Goal: Task Accomplishment & Management: Use online tool/utility

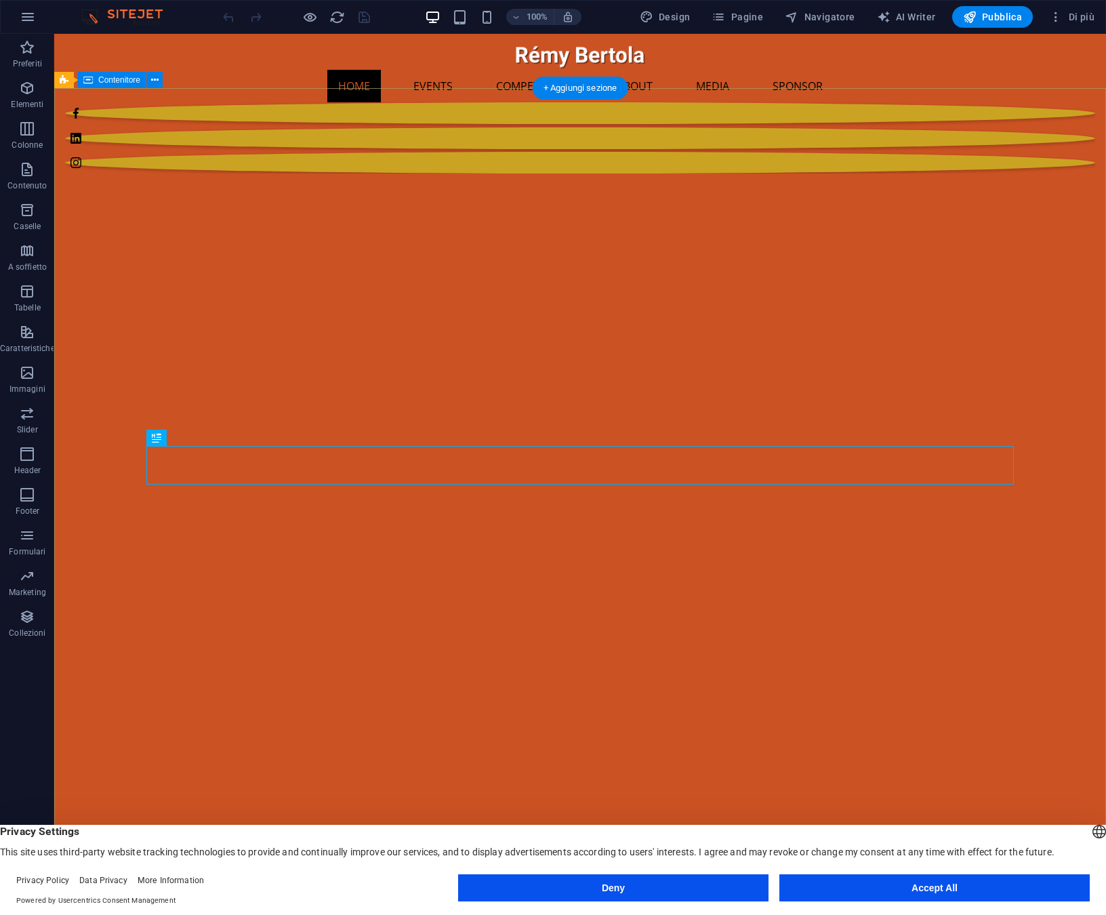
click at [966, 886] on button "Accept All" at bounding box center [934, 887] width 310 height 27
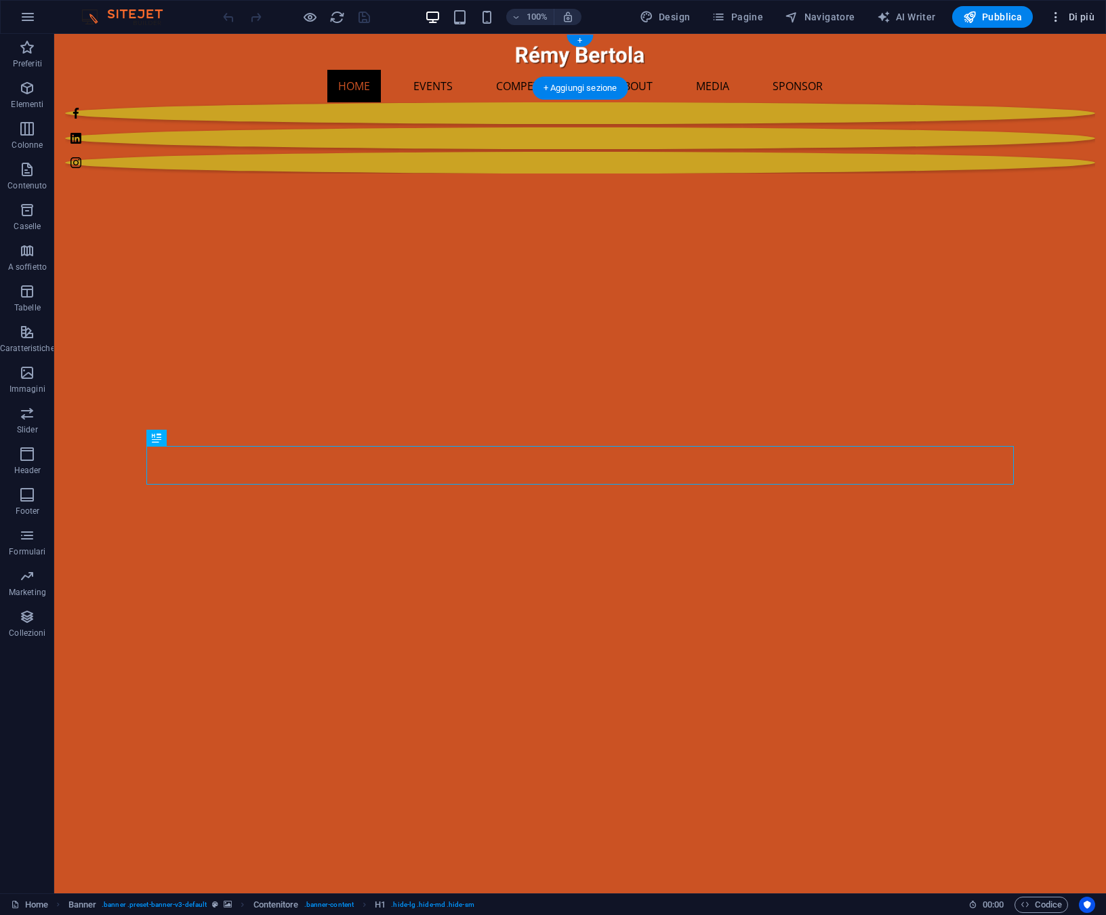
click at [1084, 18] on span "Di più" at bounding box center [1071, 17] width 45 height 14
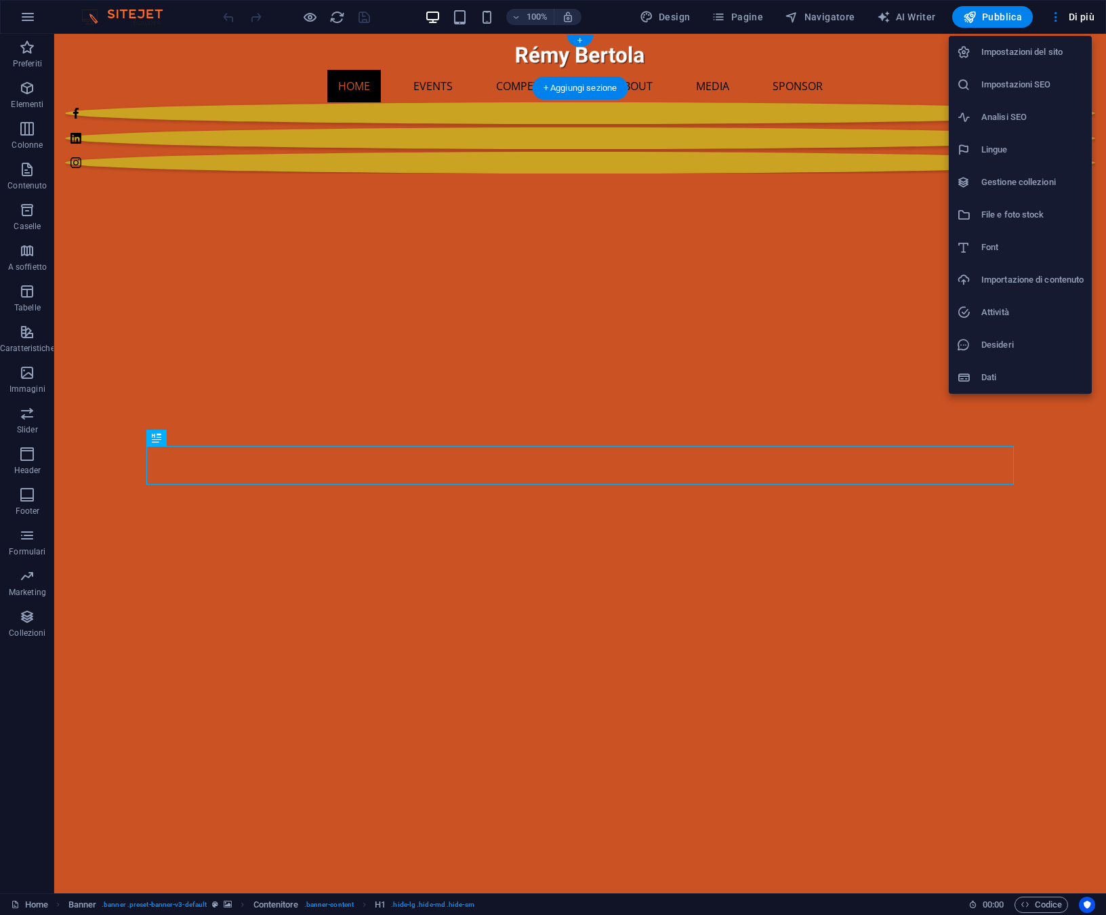
click at [1009, 184] on h6 "Gestione collezioni" at bounding box center [1032, 182] width 102 height 16
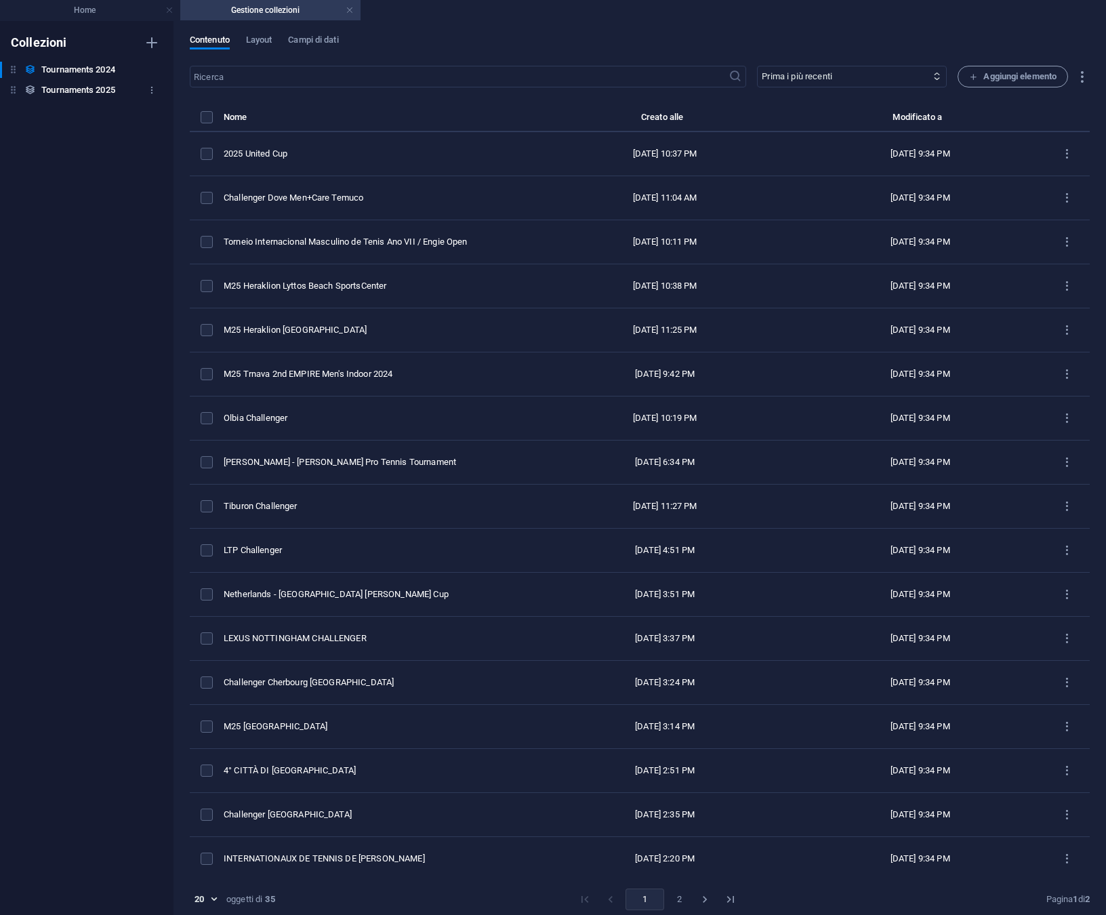
click at [81, 85] on h6 "Tournaments 2025" at bounding box center [78, 90] width 74 height 16
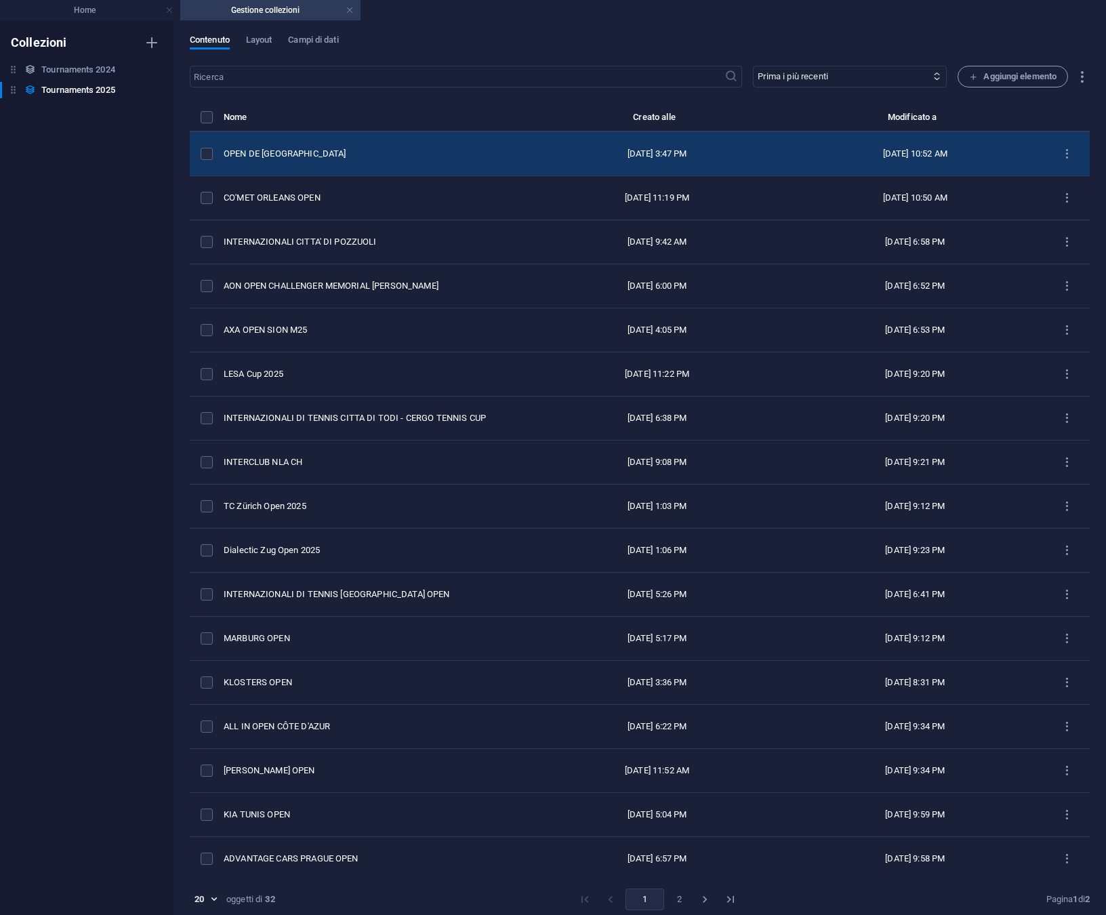
click at [288, 153] on div "OPEN DE [GEOGRAPHIC_DATA]" at bounding box center [370, 154] width 293 height 12
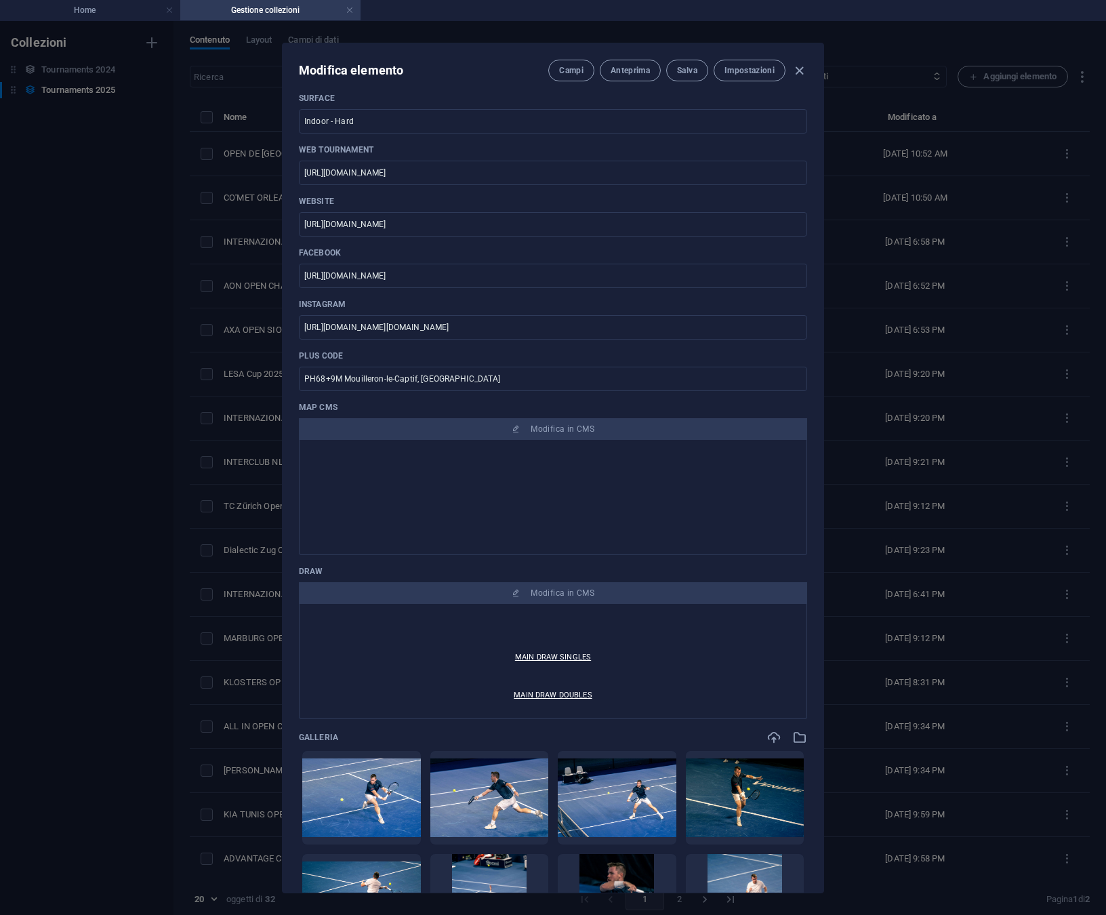
scroll to position [173, 0]
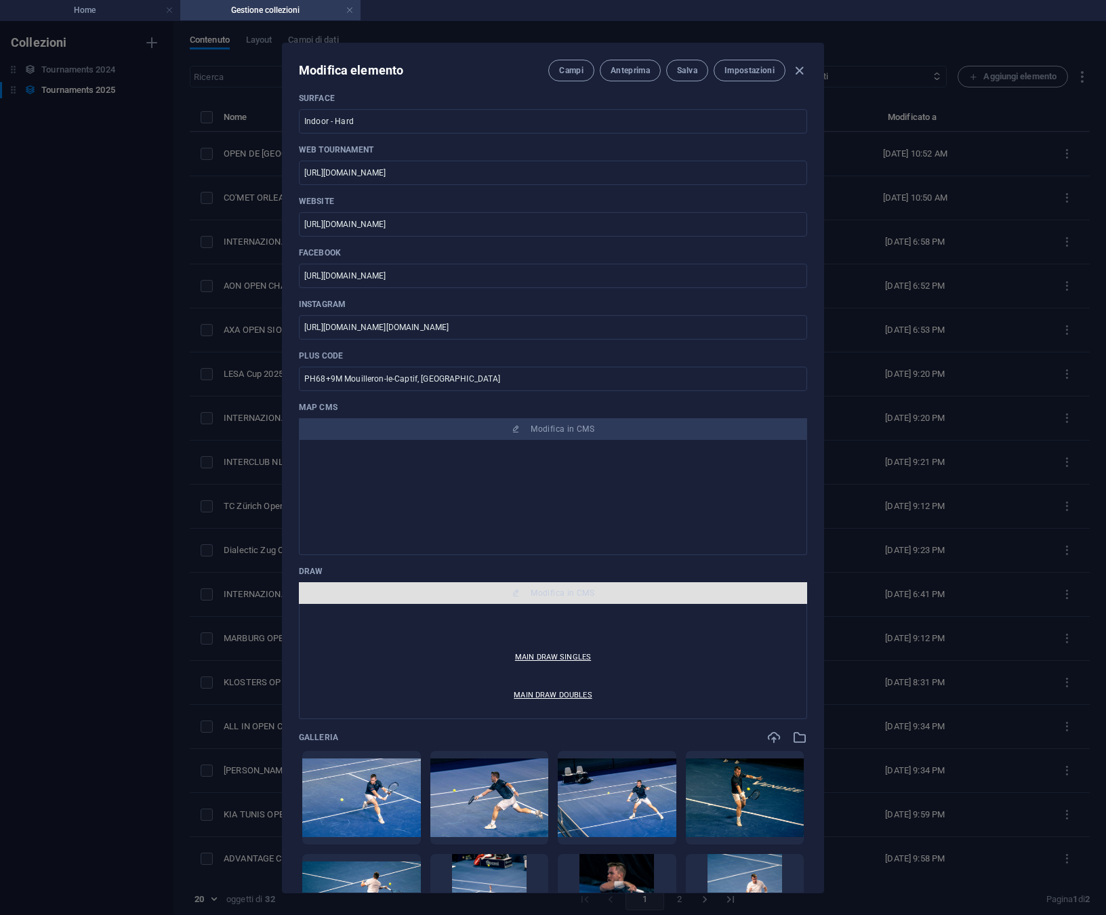
click at [572, 594] on span "Modifica in CMS" at bounding box center [563, 593] width 64 height 11
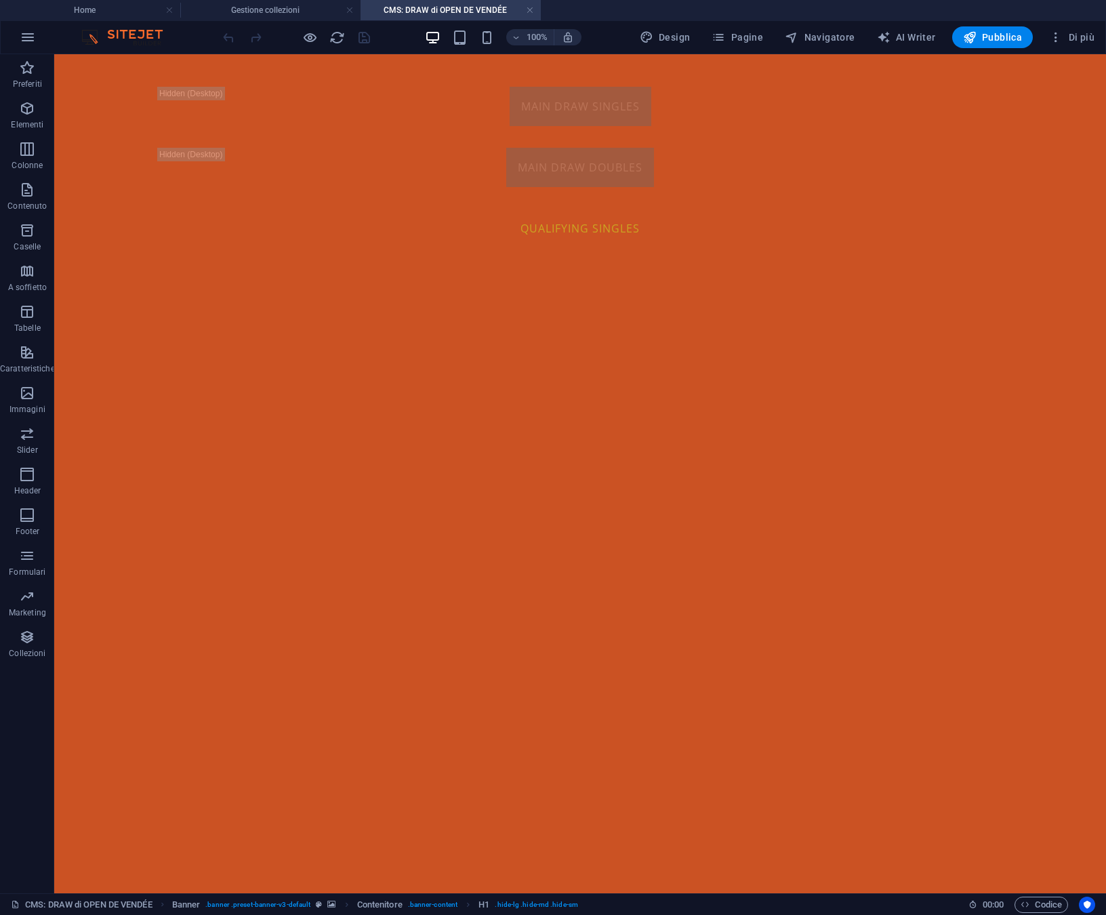
scroll to position [0, 0]
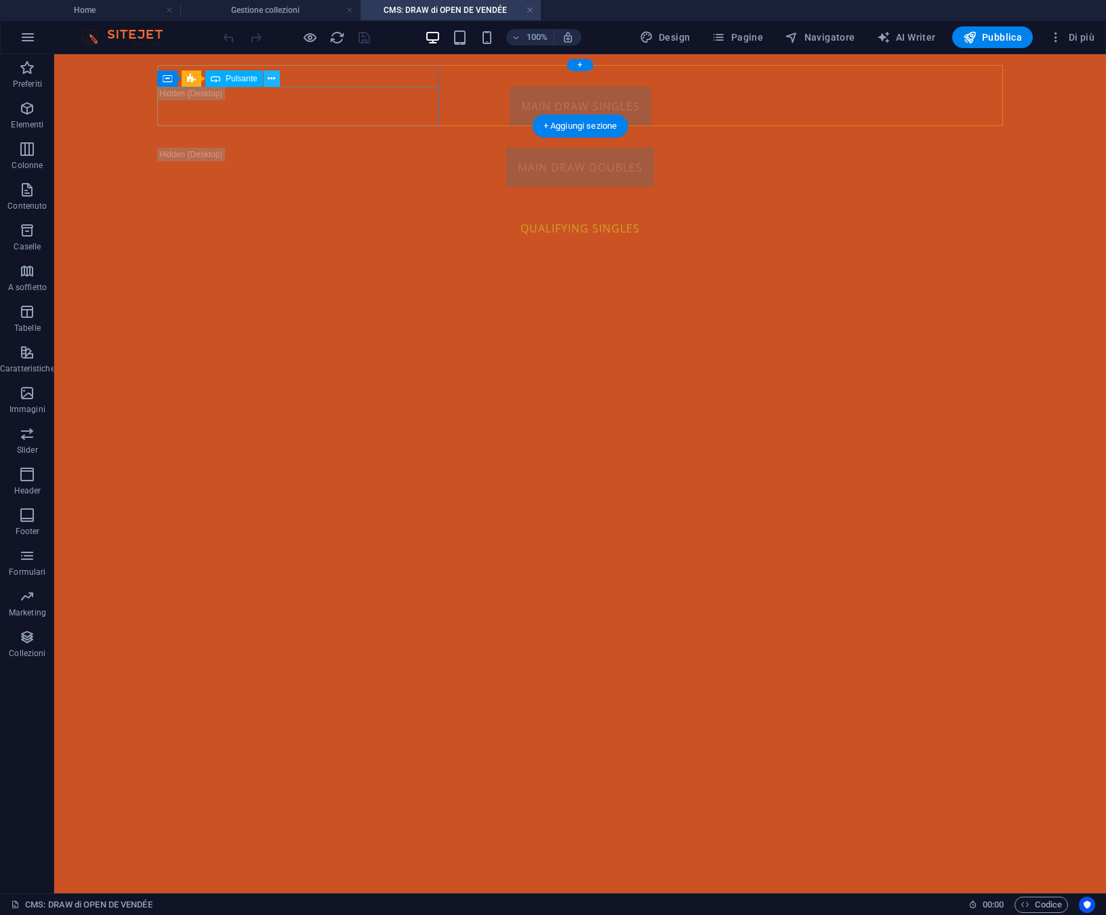
click at [273, 79] on icon at bounding box center [271, 79] width 7 height 14
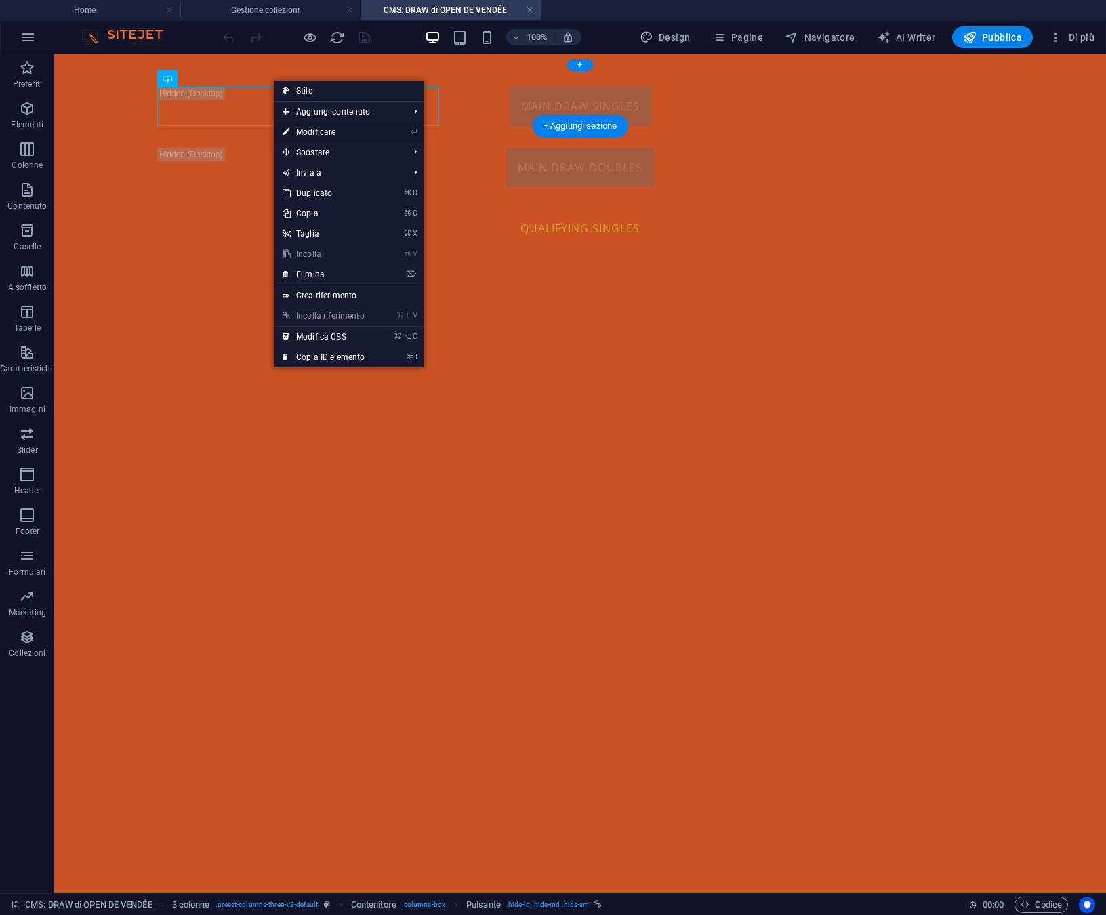
click at [303, 129] on link "⏎ Modificare" at bounding box center [323, 132] width 98 height 20
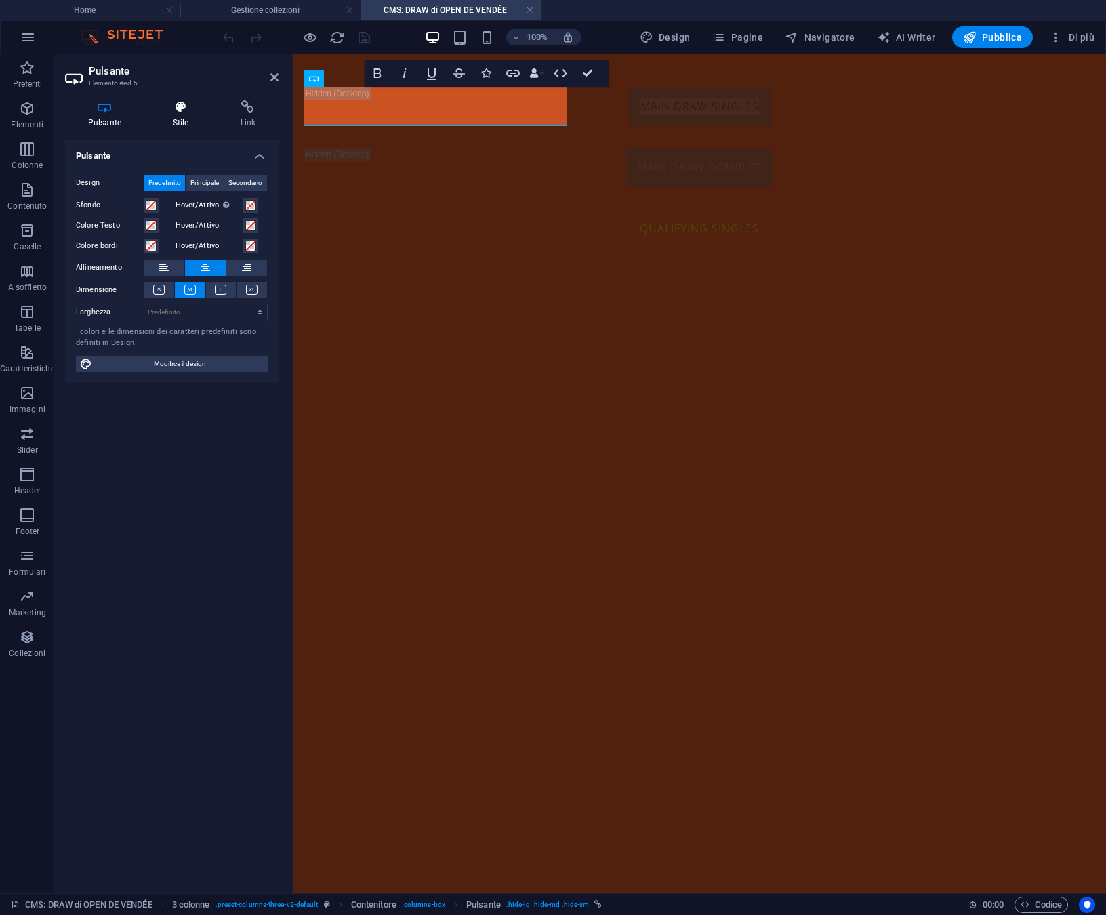
click at [181, 106] on icon at bounding box center [181, 107] width 62 height 14
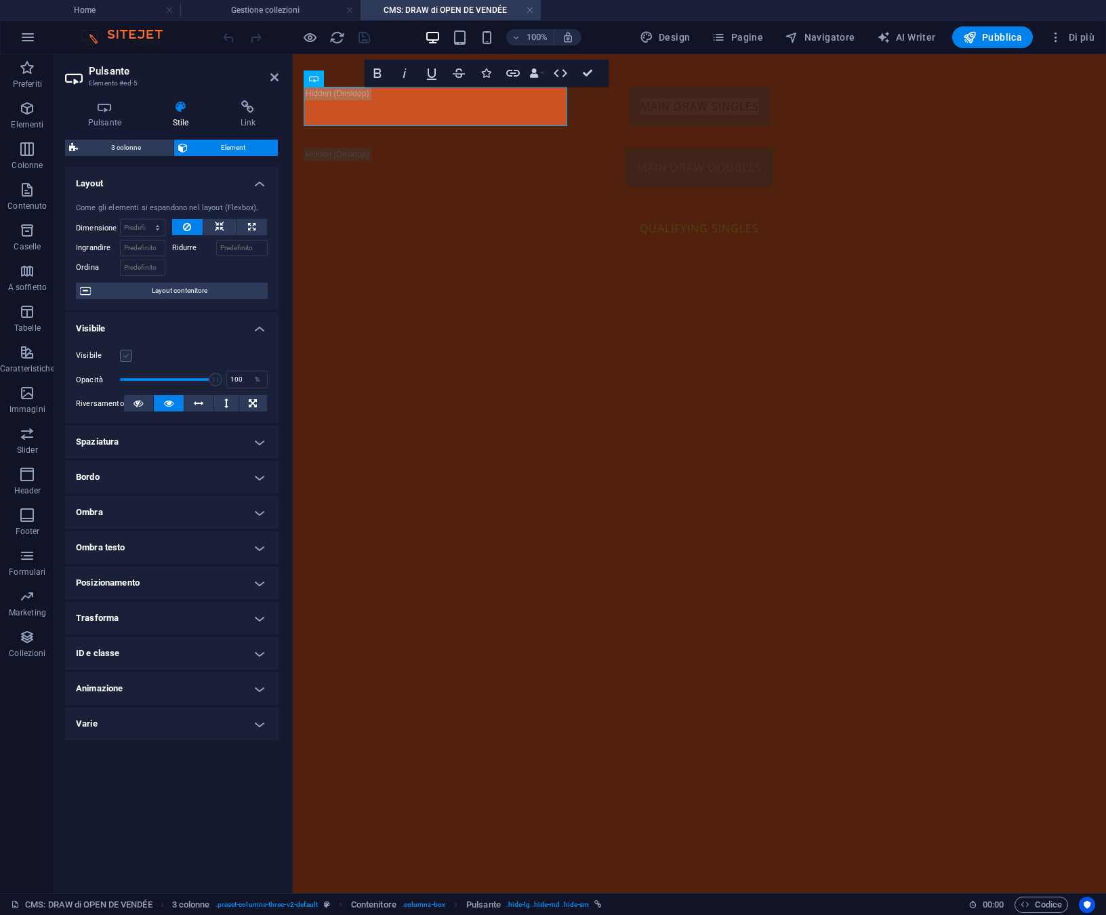
click at [125, 357] on label at bounding box center [126, 356] width 12 height 12
click at [0, 0] on input "Visibile" at bounding box center [0, 0] width 0 height 0
click at [250, 106] on icon at bounding box center [248, 107] width 61 height 14
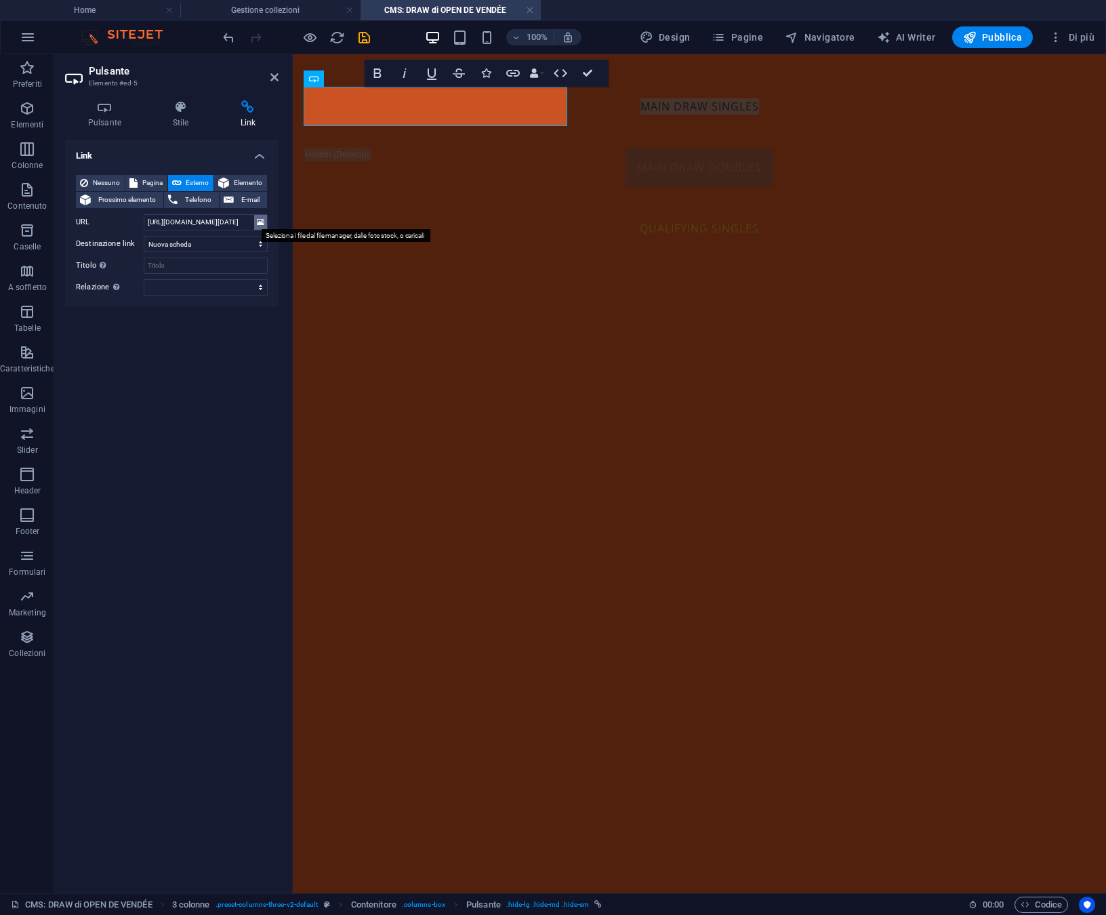
click at [260, 224] on icon at bounding box center [260, 222] width 7 height 15
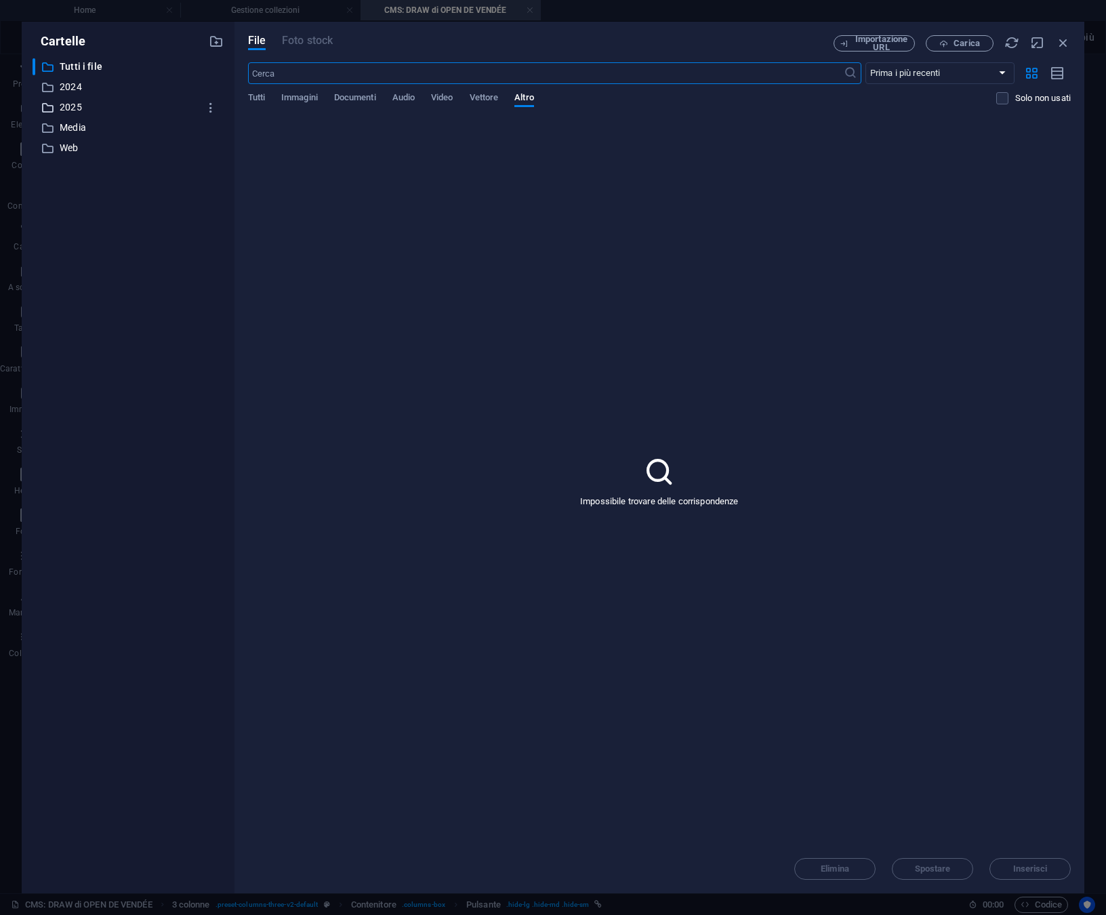
click at [75, 107] on p "2025" at bounding box center [129, 108] width 139 height 16
click at [352, 100] on span "Documenti" at bounding box center [355, 98] width 42 height 19
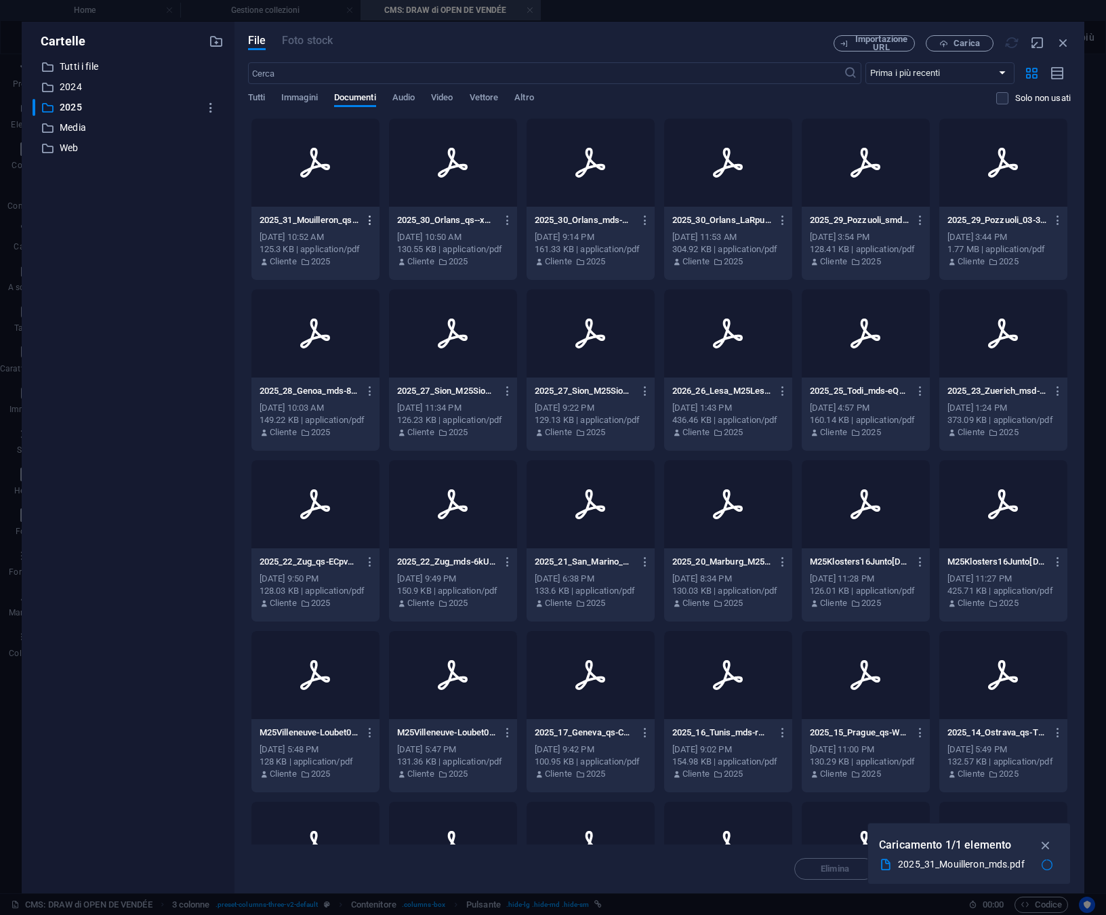
type input "[URL][DOMAIN_NAME]"
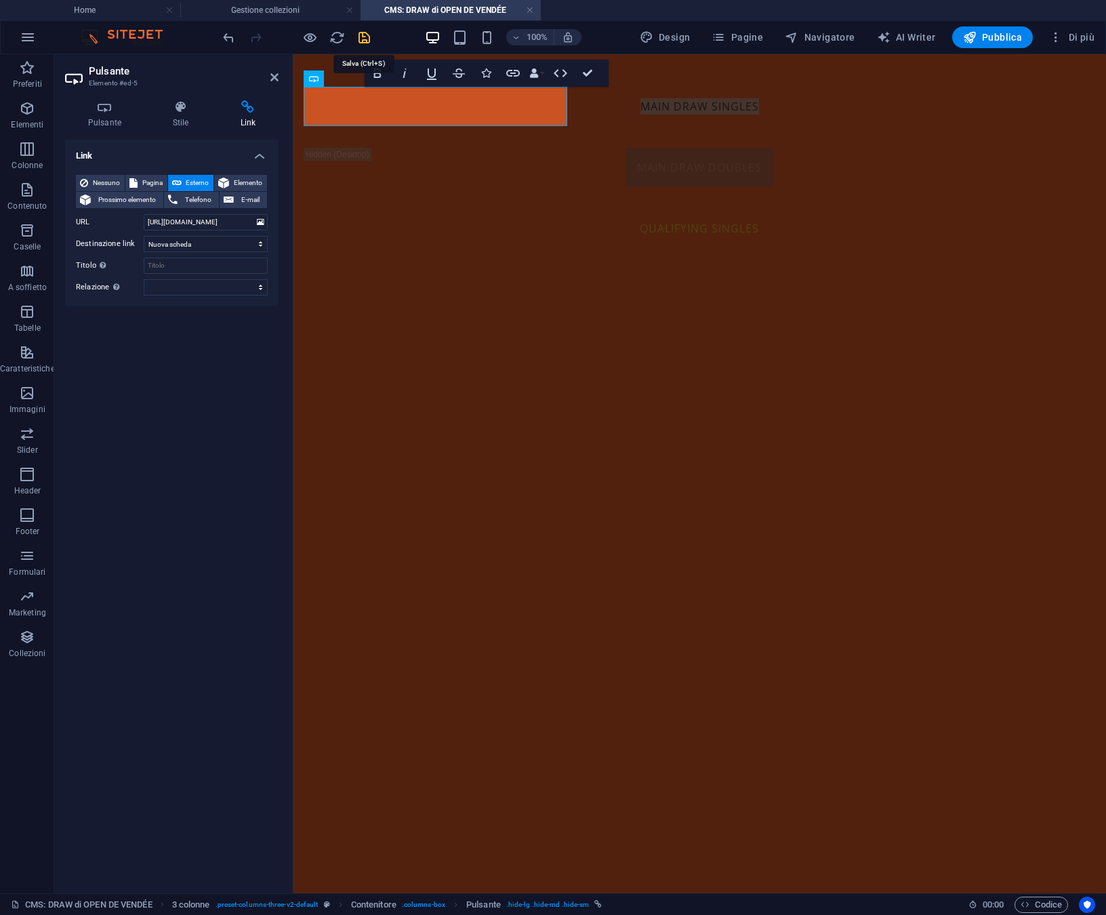
click at [367, 38] on icon "save" at bounding box center [365, 38] width 16 height 16
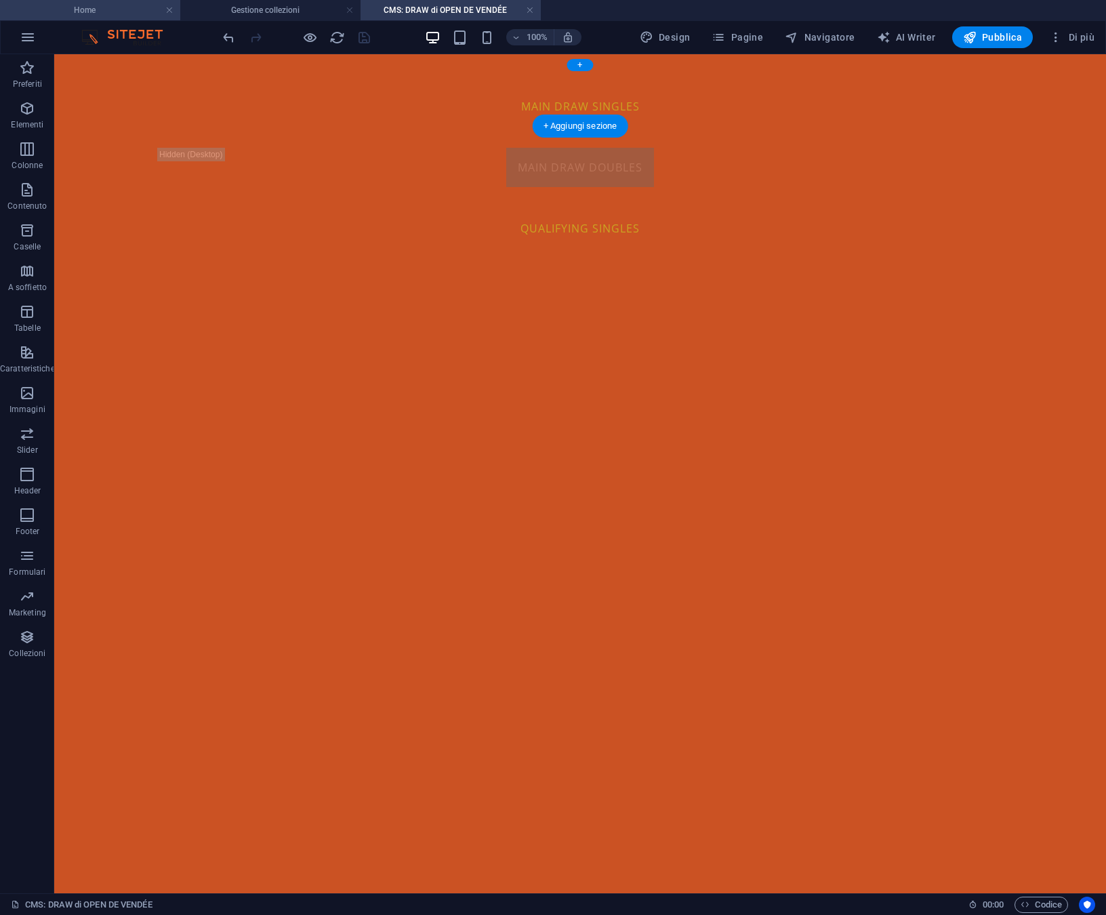
click at [129, 9] on h4 "Home" at bounding box center [90, 10] width 180 height 15
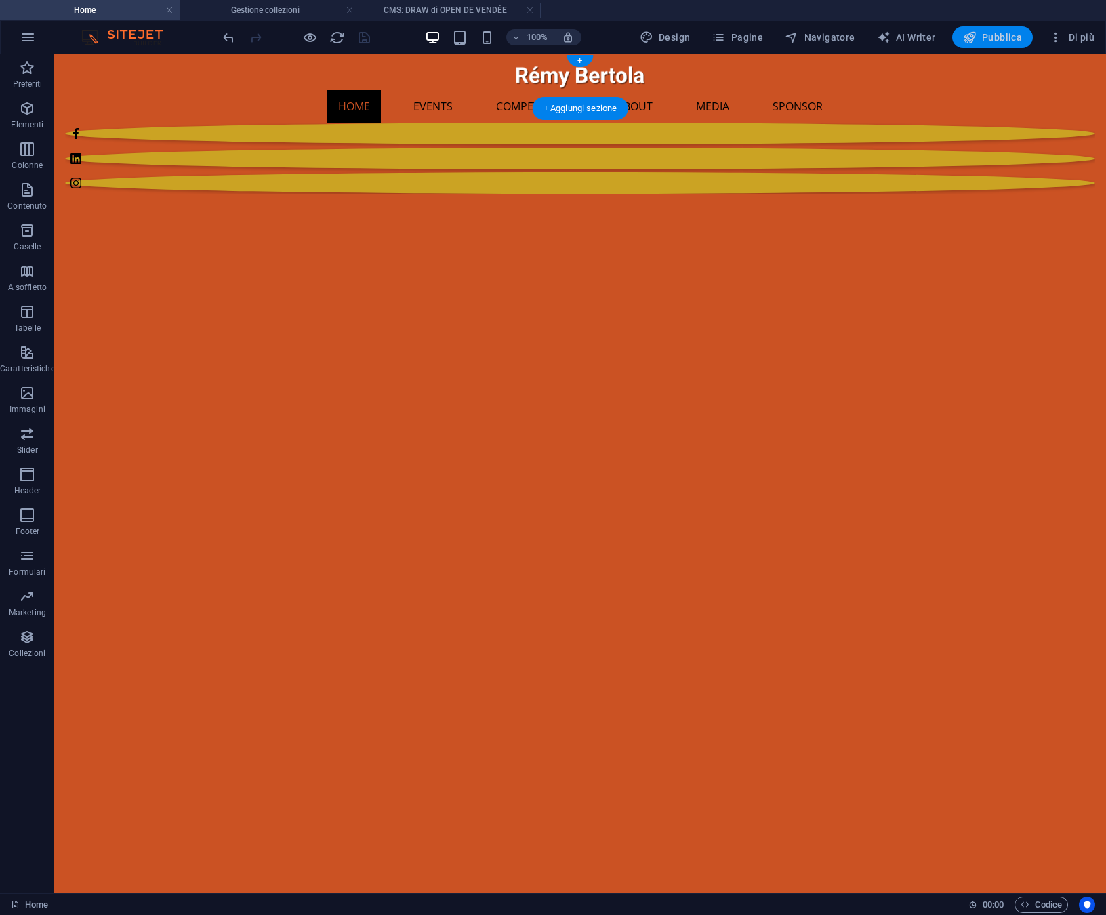
click at [999, 40] on span "Pubblica" at bounding box center [993, 37] width 60 height 14
